Goal: Task Accomplishment & Management: Manage account settings

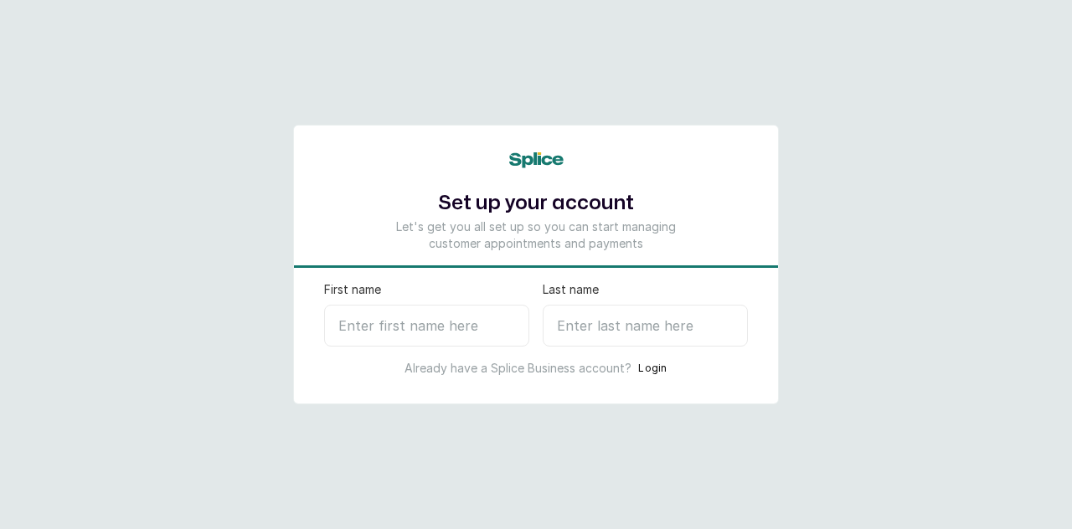
click at [410, 334] on input "First name" at bounding box center [426, 326] width 205 height 42
type input "SB & A"
click at [581, 316] on input "Last name" at bounding box center [645, 326] width 205 height 42
type input "N"
select select "NG"
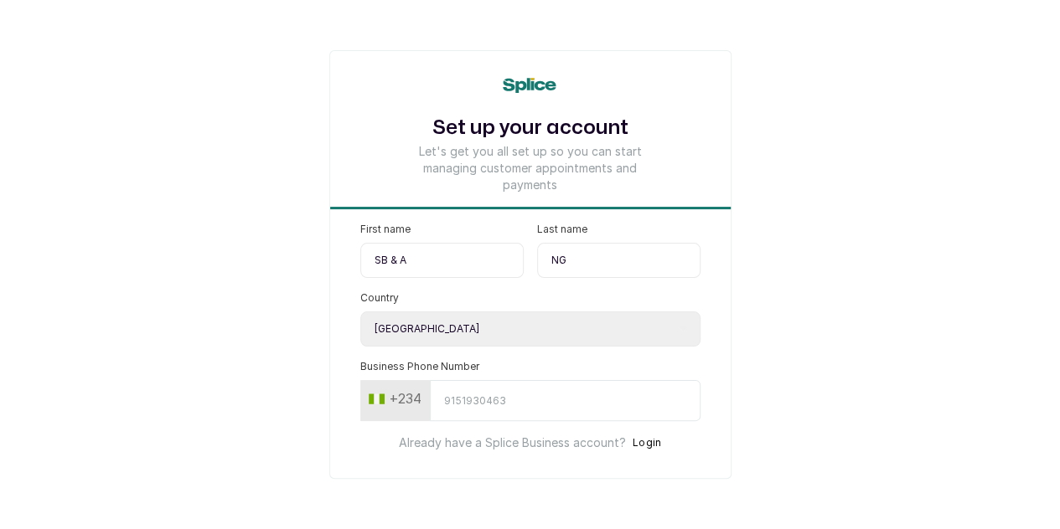
type input "NG"
click at [502, 396] on input "Business Phone Number" at bounding box center [565, 400] width 271 height 41
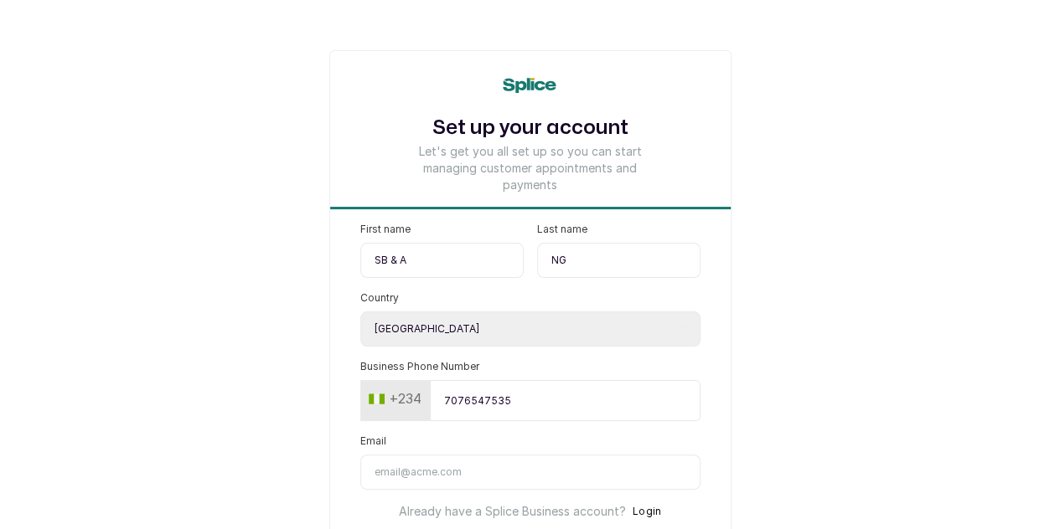
type input "7076547535"
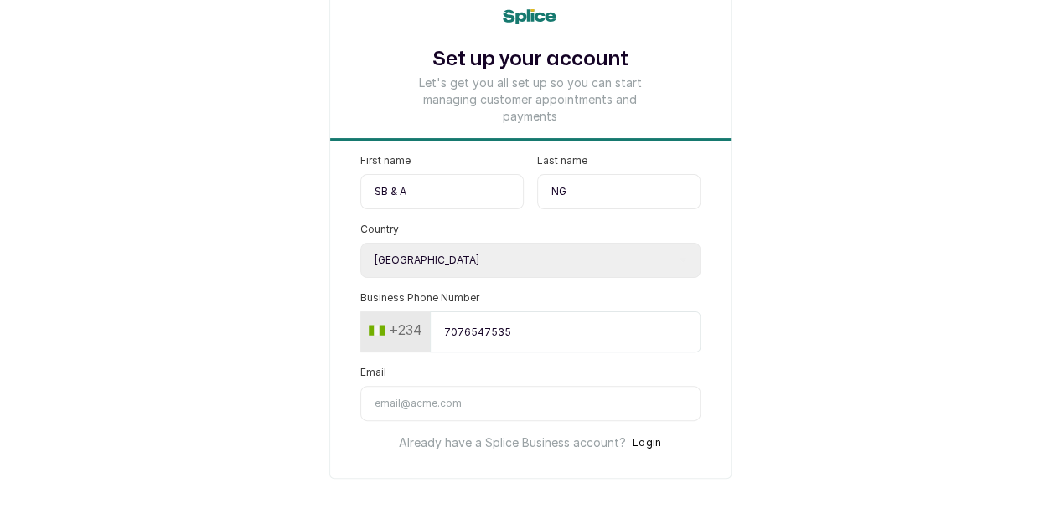
click at [568, 390] on input "Email" at bounding box center [530, 403] width 340 height 35
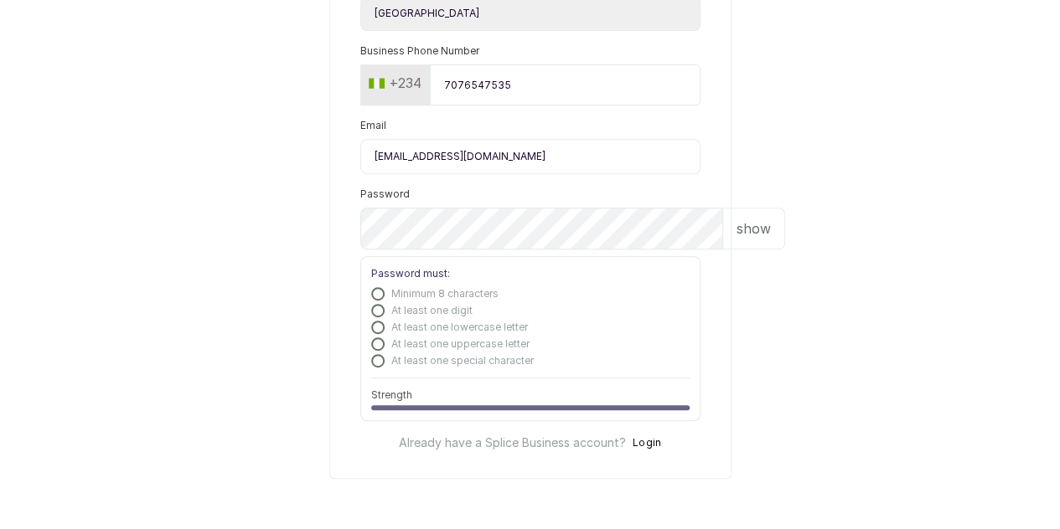
scroll to position [334, 0]
type input "sbauraspa@gmail.com"
click at [736, 230] on p "show" at bounding box center [753, 229] width 34 height 20
click at [743, 223] on p "hide" at bounding box center [756, 229] width 26 height 20
click at [736, 227] on p "show" at bounding box center [753, 229] width 34 height 20
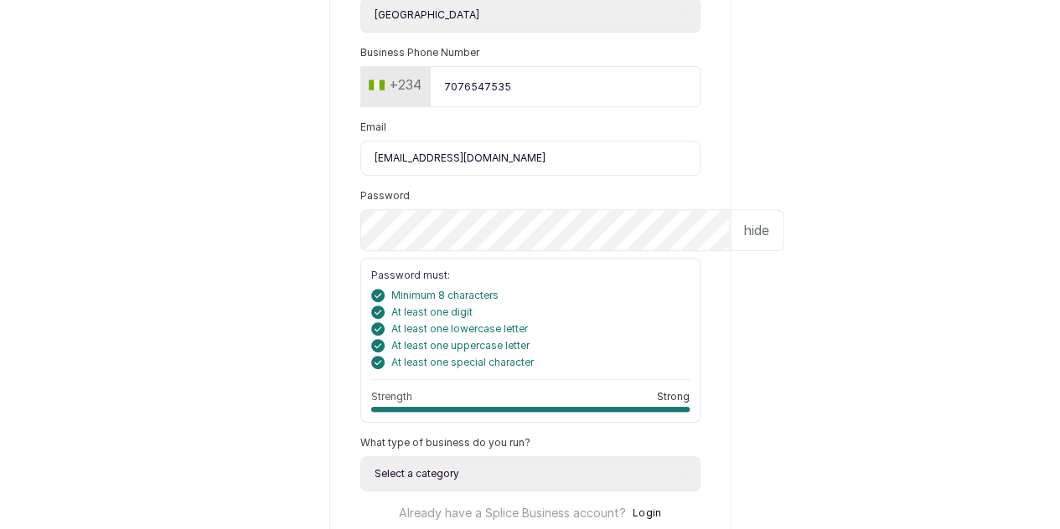
scroll to position [417, 0]
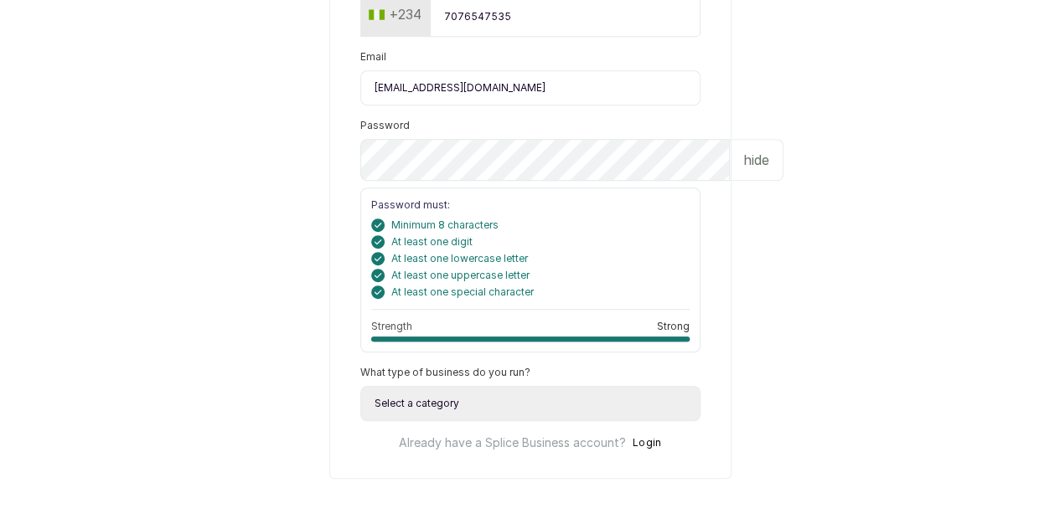
click at [581, 397] on select "Select a category I have more than one location I manage a team of beauty profe…" at bounding box center [530, 403] width 340 height 35
select select "more_than_one_location"
click at [360, 386] on select "Select a category I have more than one location I manage a team of beauty profe…" at bounding box center [530, 403] width 340 height 35
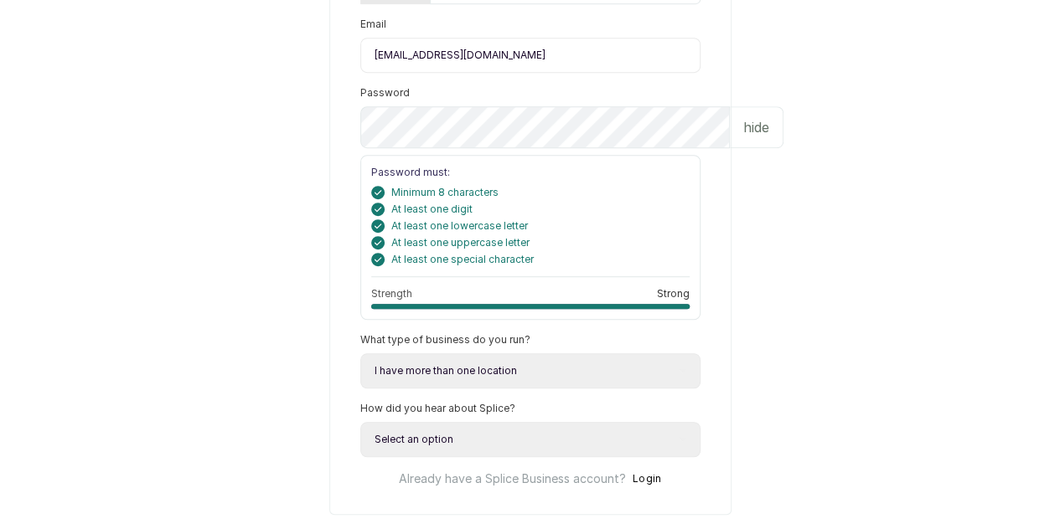
scroll to position [495, 0]
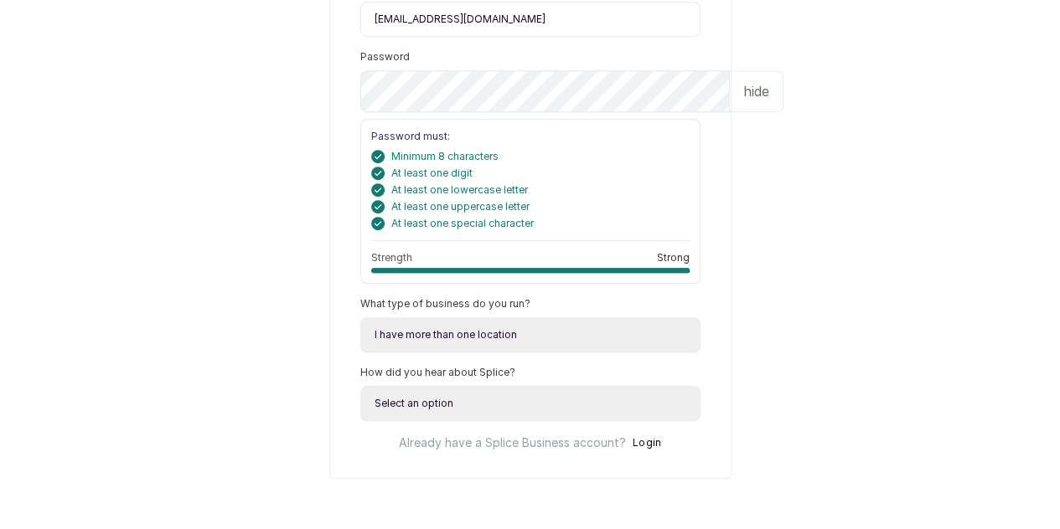
click at [483, 388] on select "Select an option Google search Instagram Facebook LinkedIn Splice Blog I was re…" at bounding box center [530, 403] width 340 height 35
select select "referred_by_beauty_business_owner"
click at [360, 386] on select "Select an option Google search Instagram Facebook LinkedIn Splice Blog I was re…" at bounding box center [530, 403] width 340 height 35
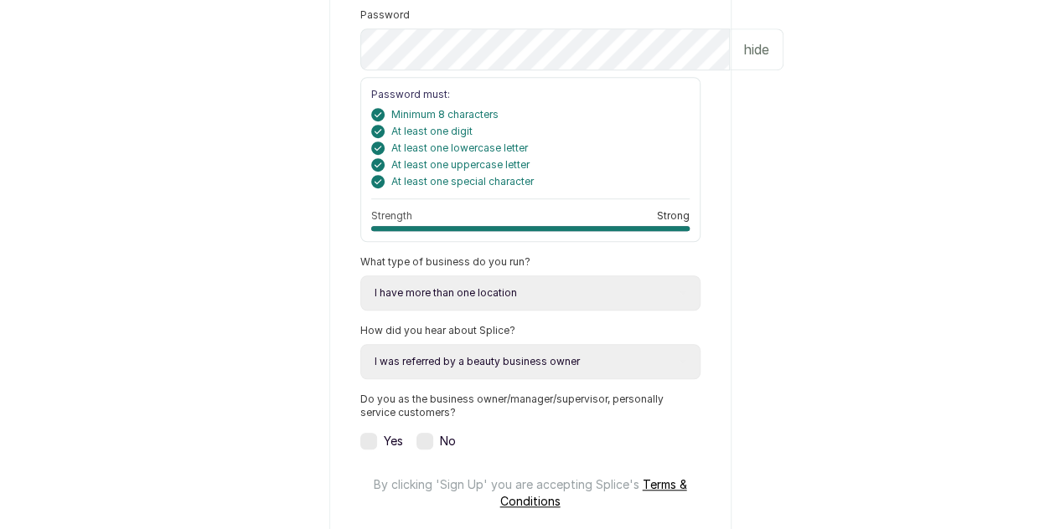
scroll to position [683, 0]
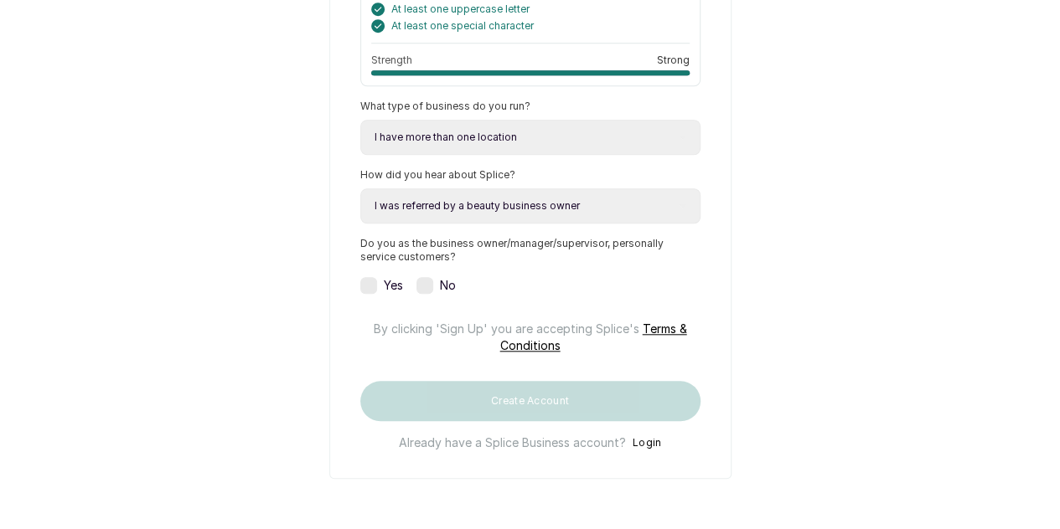
click at [360, 294] on label at bounding box center [368, 285] width 17 height 17
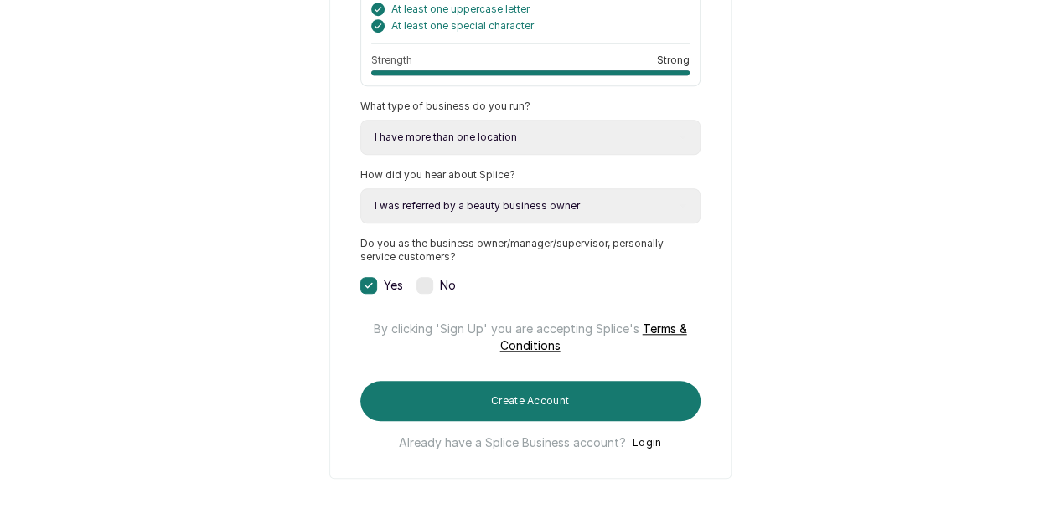
scroll to position [742, 0]
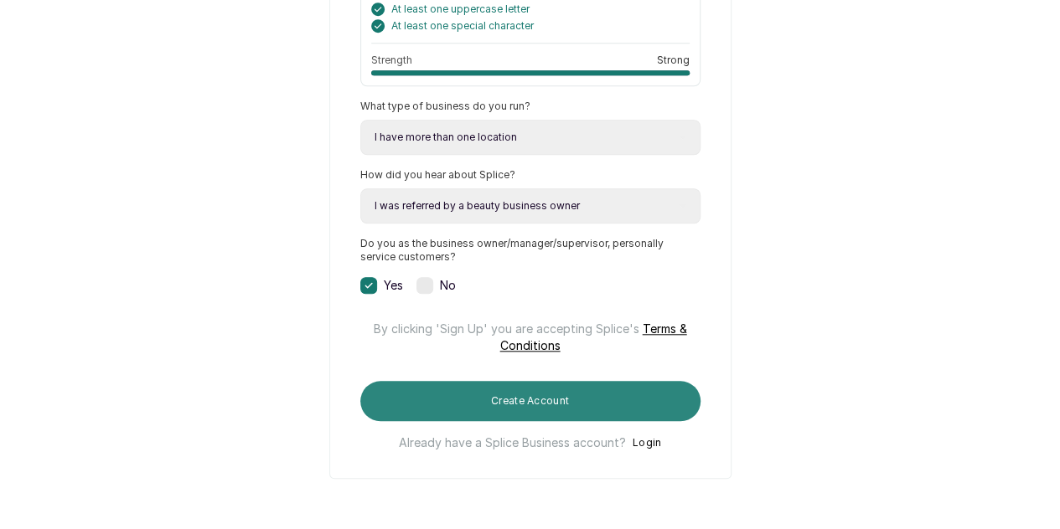
click at [673, 393] on button "Create Account" at bounding box center [530, 401] width 340 height 40
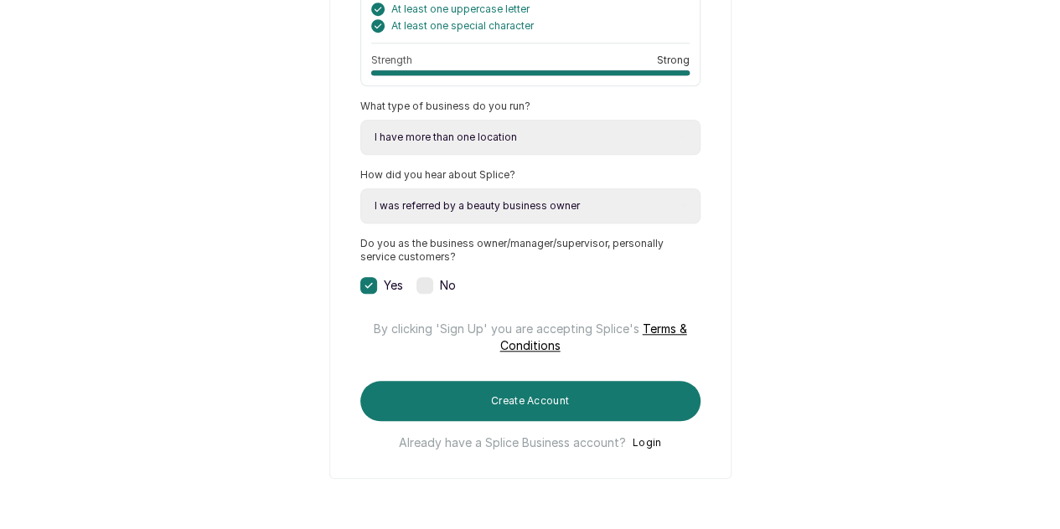
click at [648, 436] on button "Login" at bounding box center [646, 443] width 29 height 17
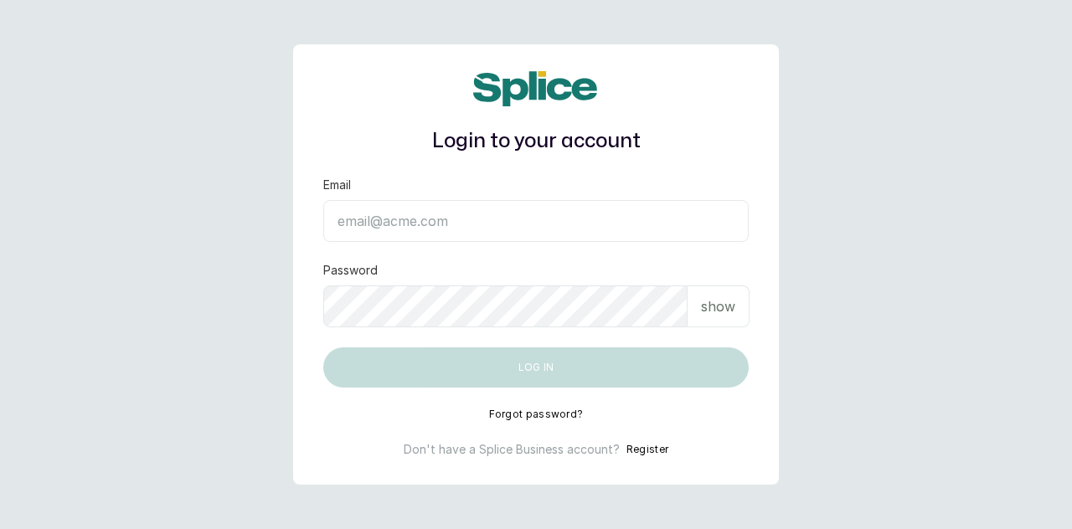
click at [472, 218] on input "Email" at bounding box center [536, 221] width 426 height 42
click at [524, 213] on input "Email" at bounding box center [536, 221] width 426 height 42
type input "[EMAIL_ADDRESS][DOMAIN_NAME]"
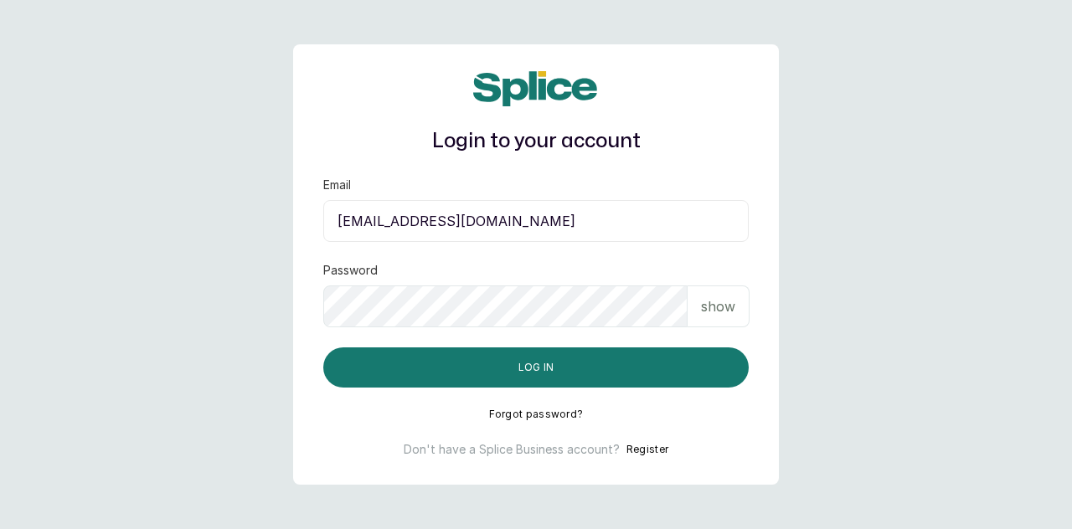
click at [717, 310] on p "show" at bounding box center [718, 307] width 34 height 20
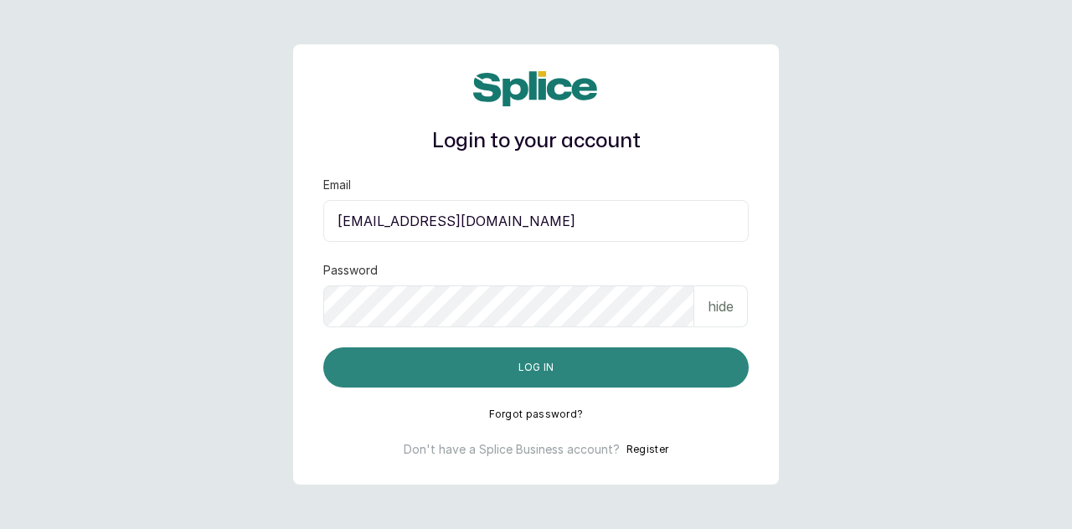
click at [661, 359] on button "Log in" at bounding box center [536, 368] width 426 height 40
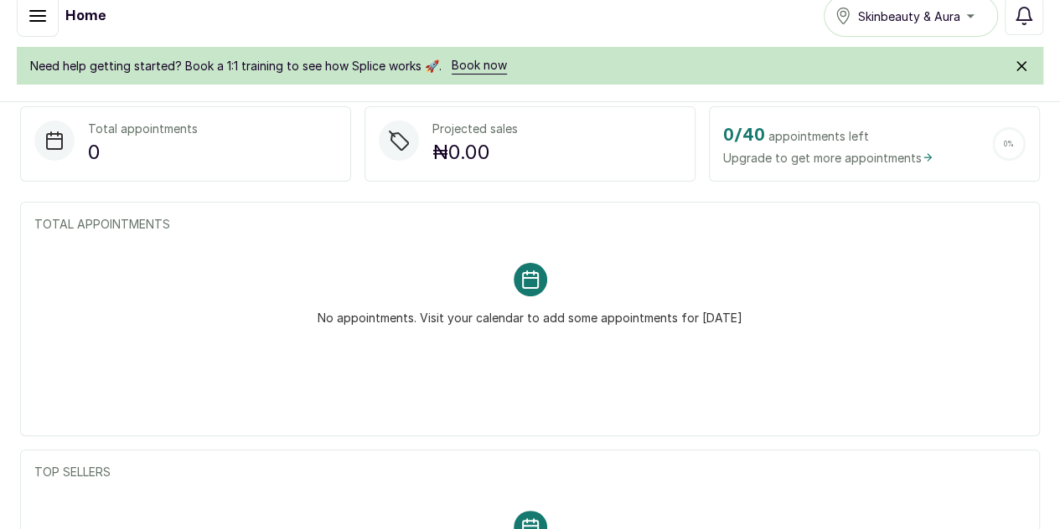
scroll to position [419, 0]
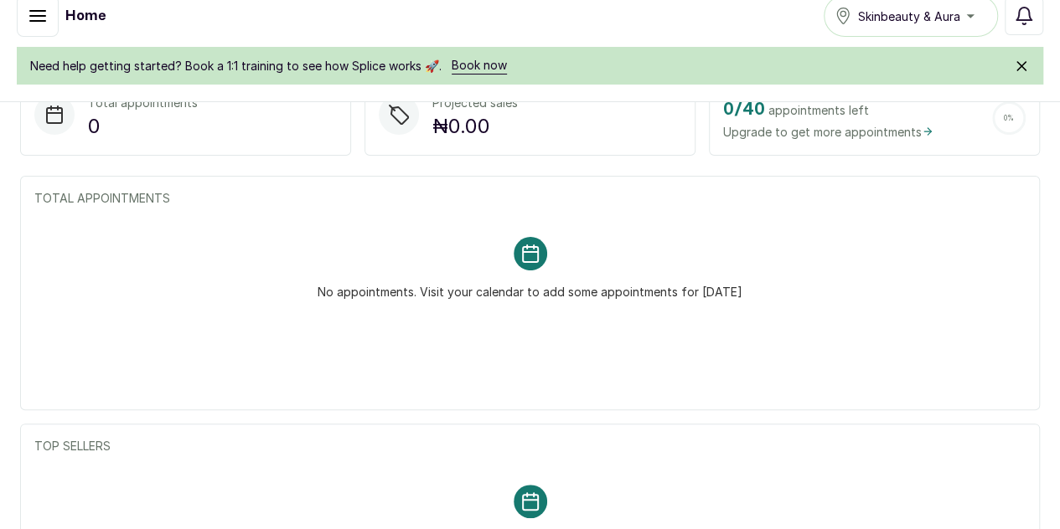
click at [0, 0] on div "SA Skinbeau Aura" at bounding box center [0, 0] width 0 height 0
click at [0, 0] on button "Logout" at bounding box center [0, 0] width 0 height 0
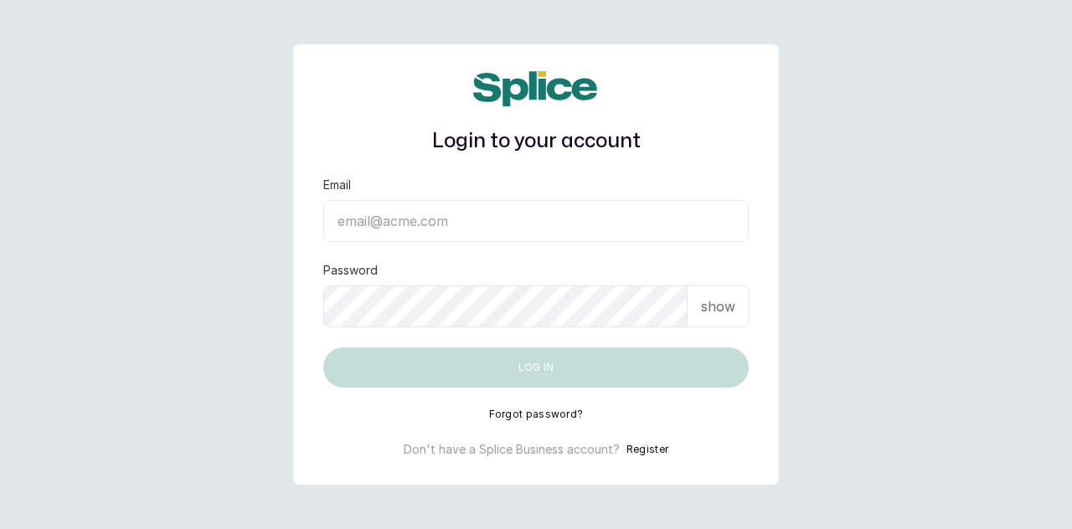
type input "[EMAIL_ADDRESS][DOMAIN_NAME]"
click at [653, 445] on button "Register" at bounding box center [648, 449] width 42 height 17
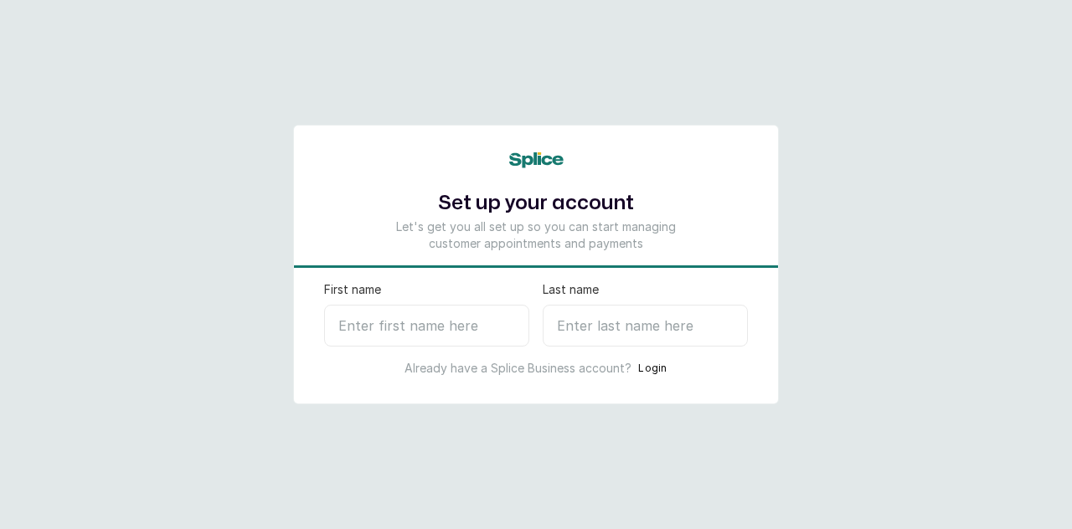
click at [424, 322] on input "First name" at bounding box center [426, 326] width 205 height 42
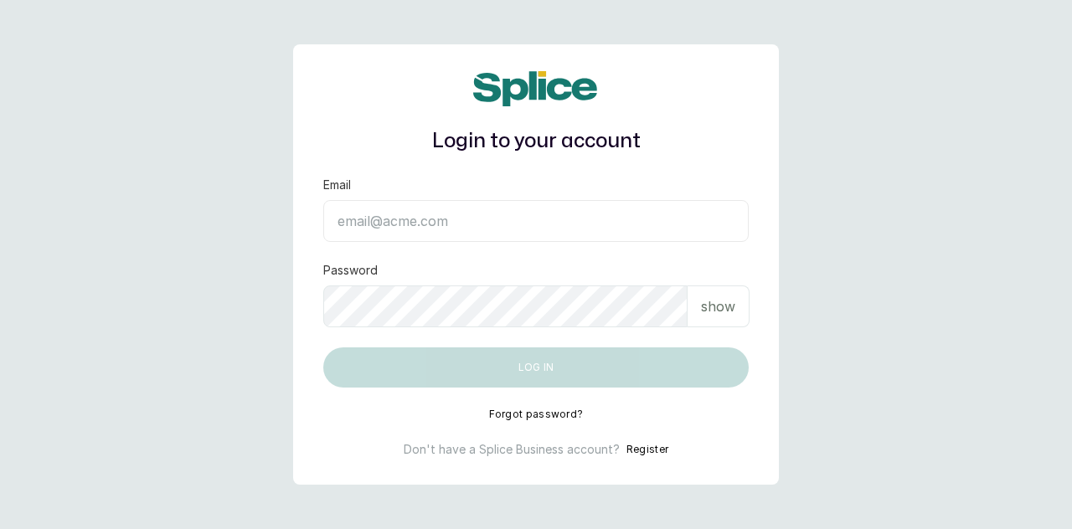
type input "[EMAIL_ADDRESS][DOMAIN_NAME]"
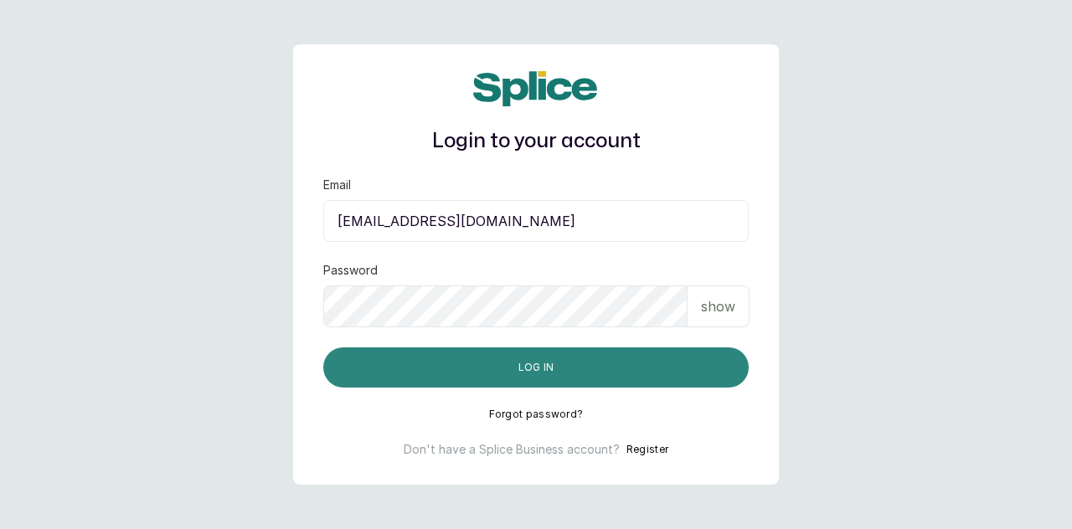
click at [372, 351] on button "Log in" at bounding box center [536, 368] width 426 height 40
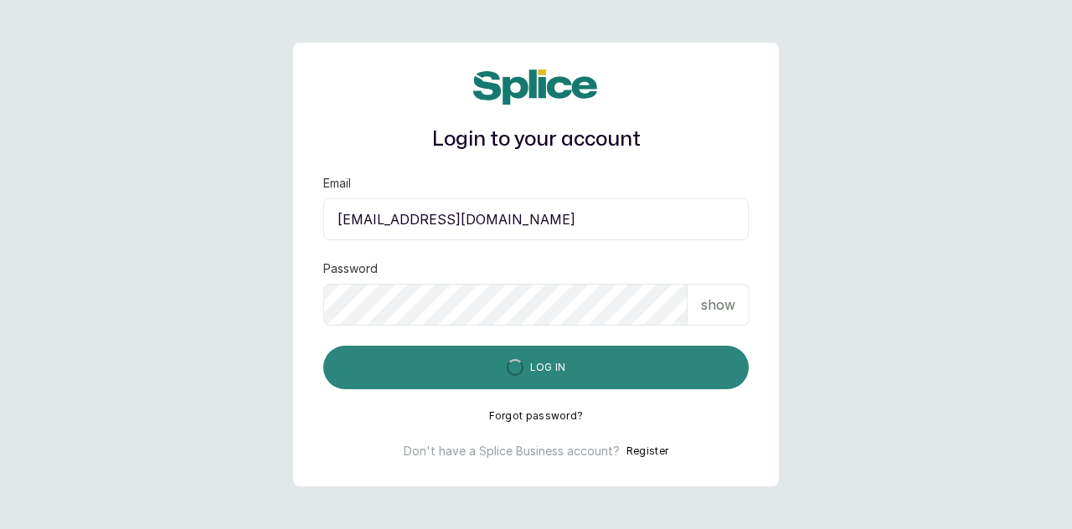
click at [372, 351] on button "Log in" at bounding box center [536, 368] width 426 height 44
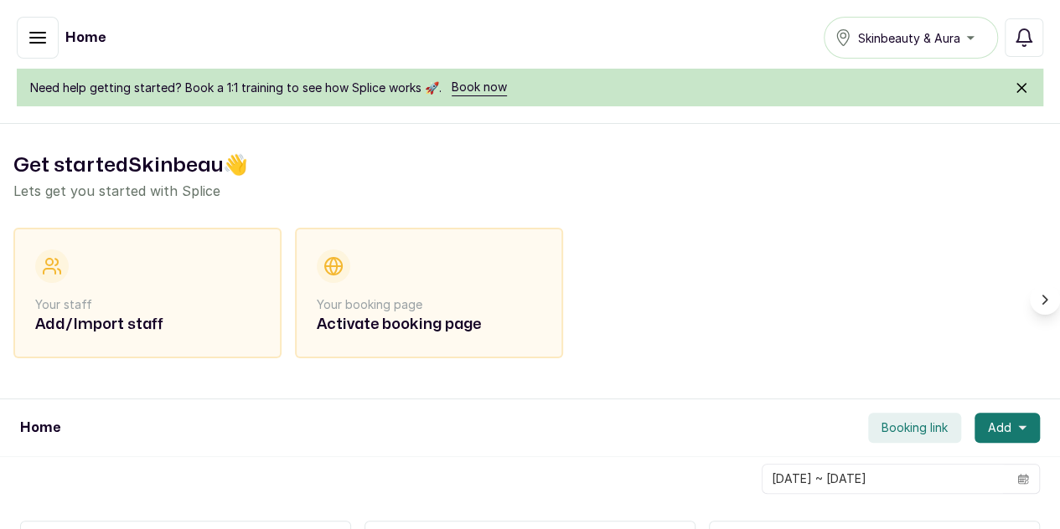
scroll to position [22, 0]
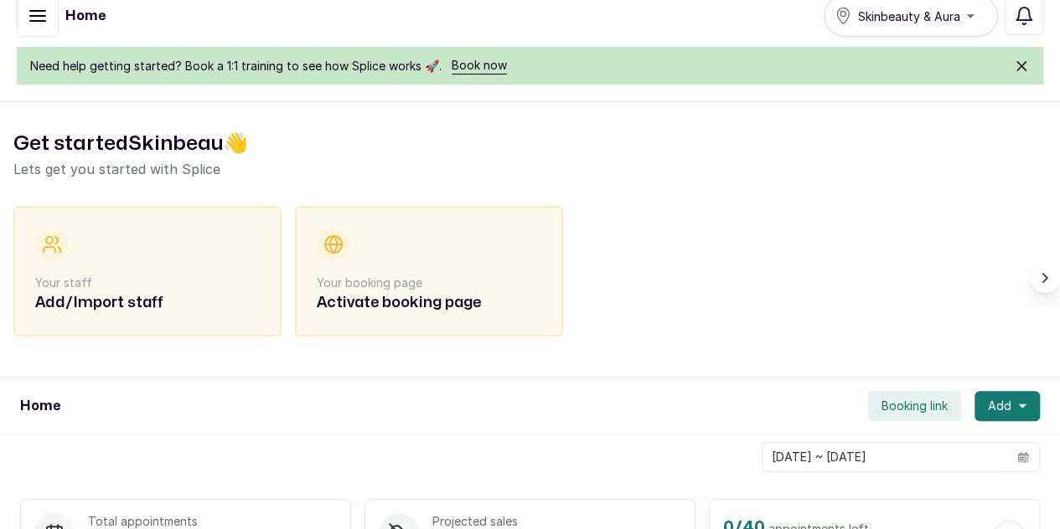
click at [0, 0] on link "Settings" at bounding box center [0, 0] width 0 height 0
